Goal: Register for event/course

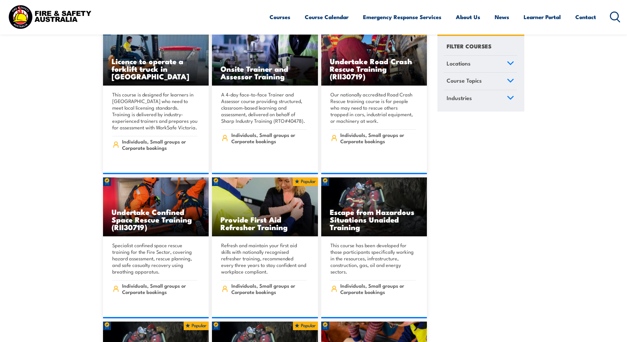
scroll to position [99, 0]
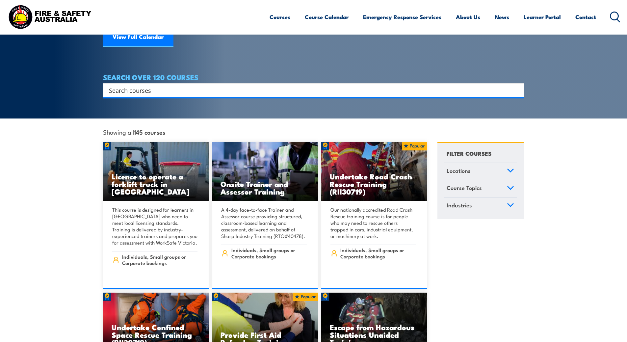
click at [157, 85] on input "Search input" at bounding box center [309, 90] width 401 height 10
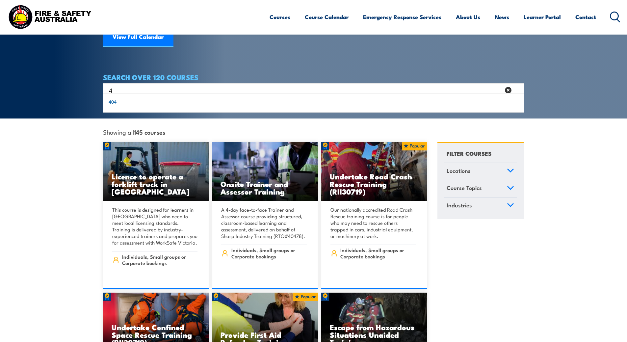
type input "4"
click at [487, 165] on link "Locations" at bounding box center [480, 171] width 73 height 17
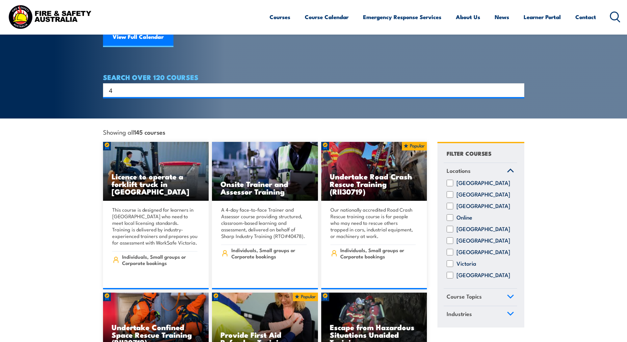
click at [465, 203] on label "[GEOGRAPHIC_DATA]" at bounding box center [484, 206] width 54 height 7
click at [453, 203] on input "[GEOGRAPHIC_DATA]" at bounding box center [450, 206] width 7 height 7
checkbox input "true"
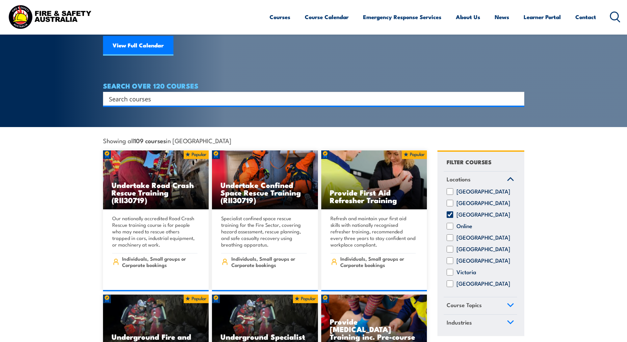
scroll to position [99, 0]
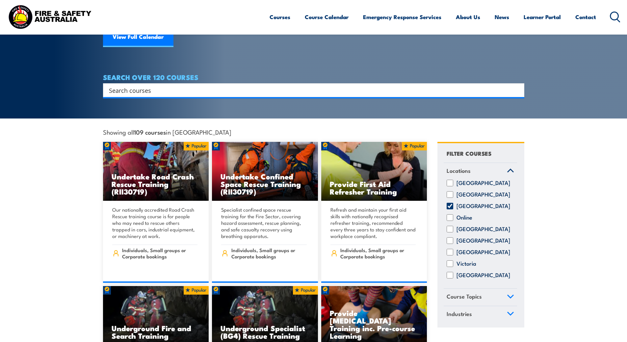
click at [473, 297] on span "Course Topics" at bounding box center [464, 296] width 35 height 9
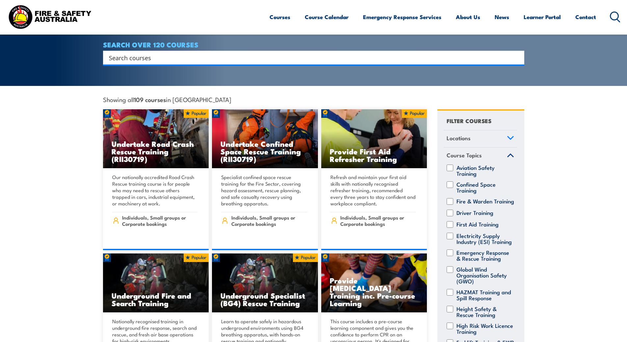
scroll to position [132, 0]
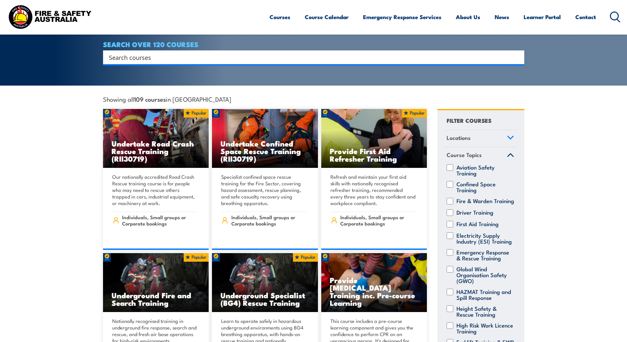
click at [450, 210] on input "Driver Training" at bounding box center [450, 212] width 7 height 7
checkbox input "true"
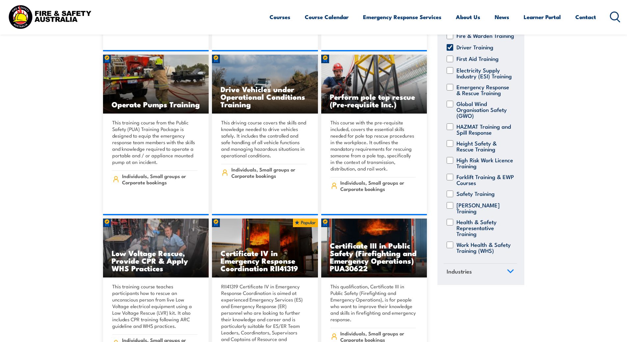
scroll to position [856, 0]
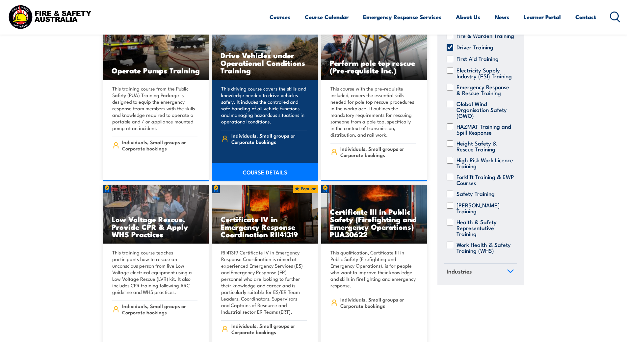
click at [270, 165] on link "COURSE DETAILS" at bounding box center [265, 172] width 106 height 18
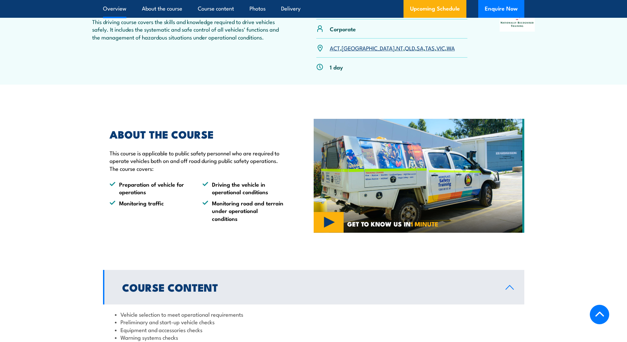
scroll to position [230, 0]
